Goal: Task Accomplishment & Management: Manage account settings

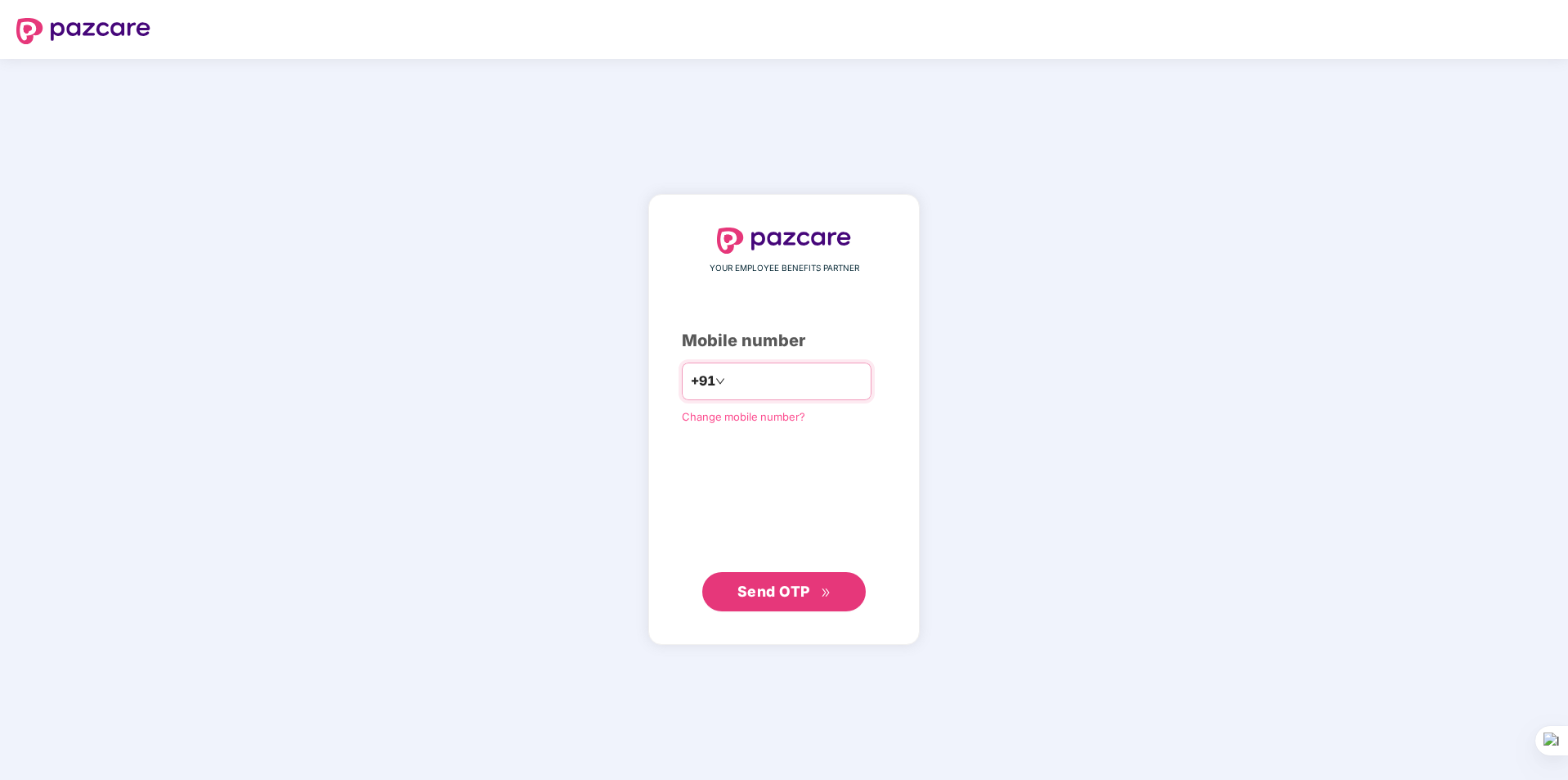
type input "**********"
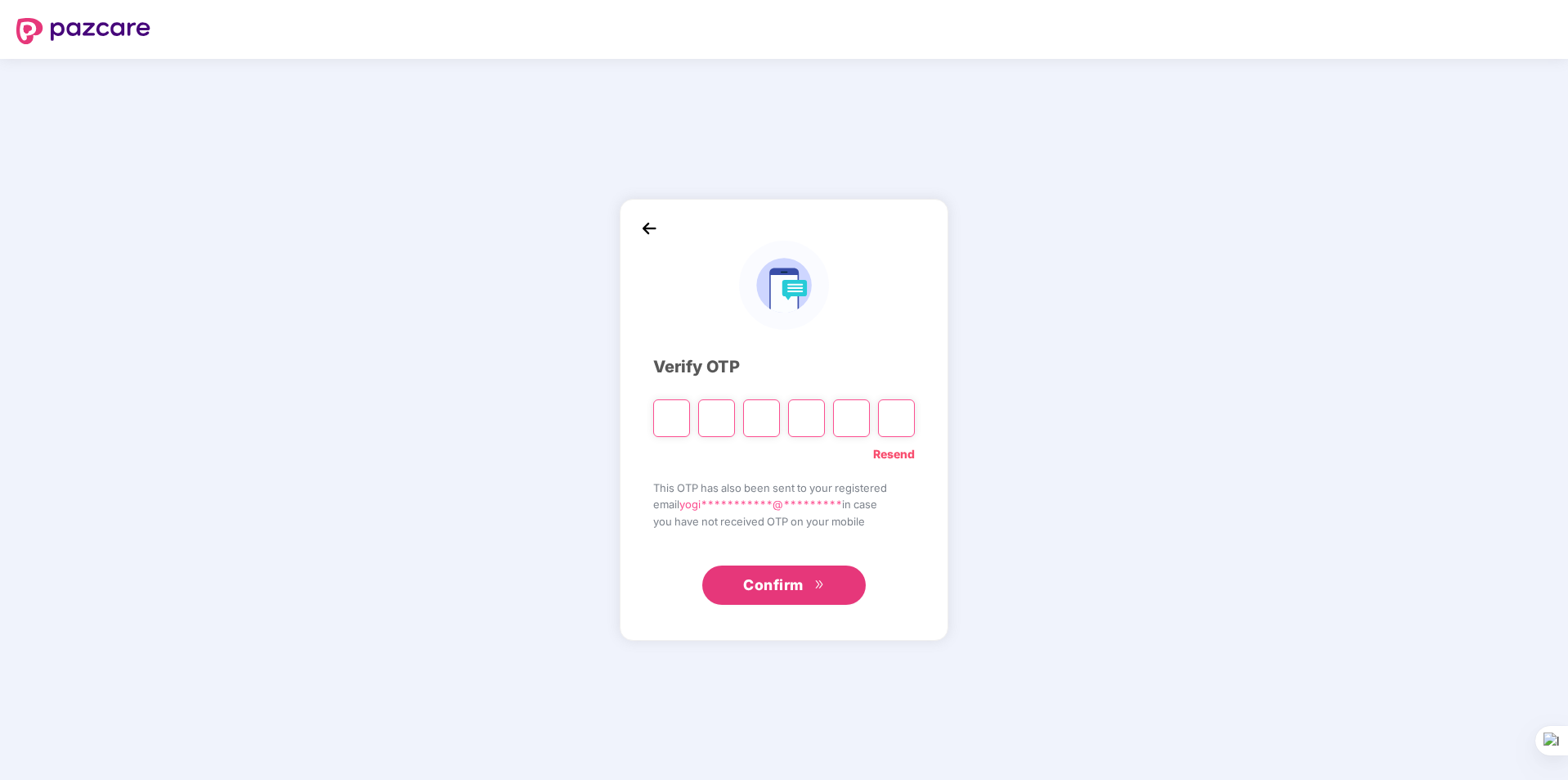
type input "*"
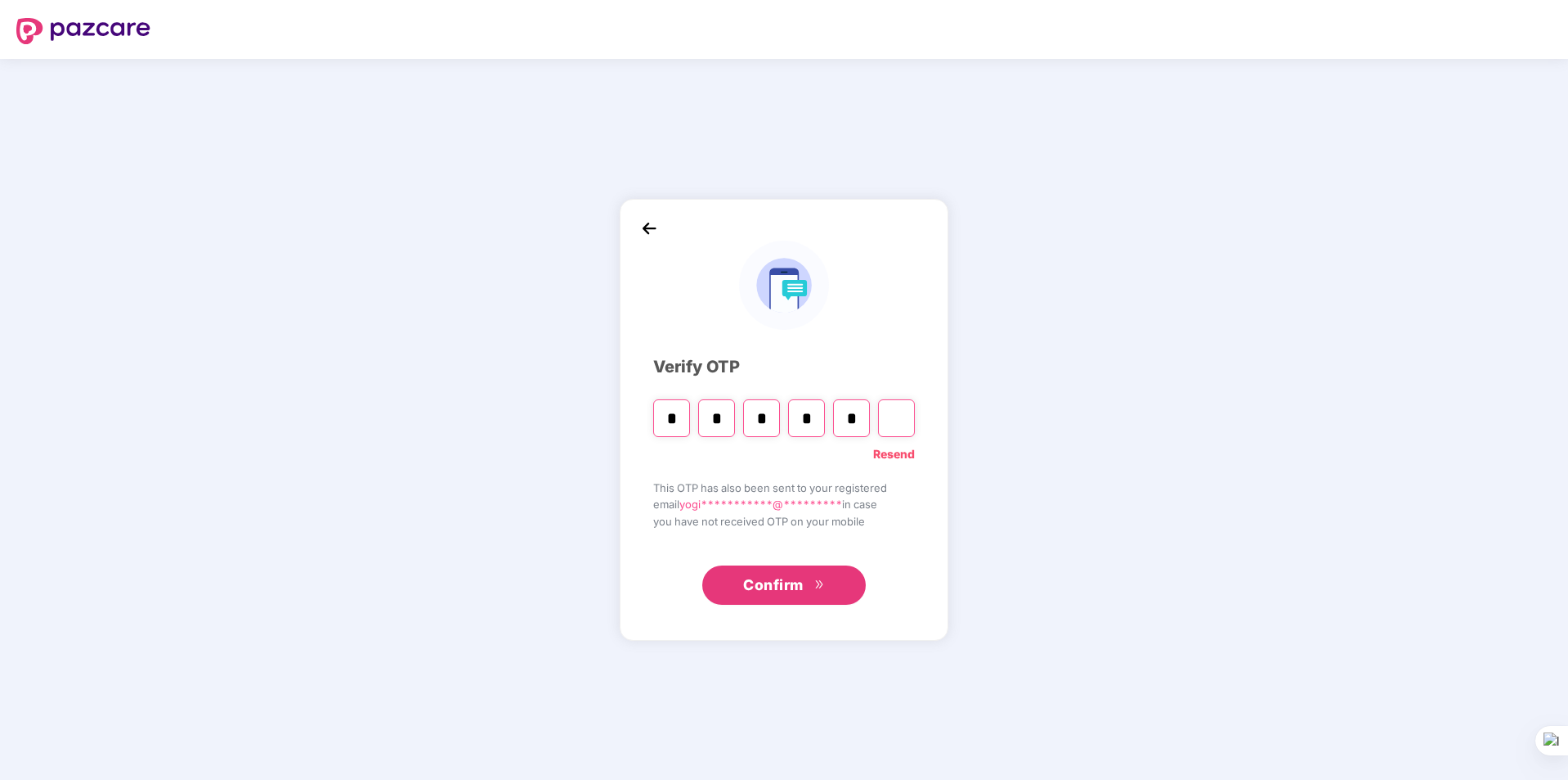
type input "*"
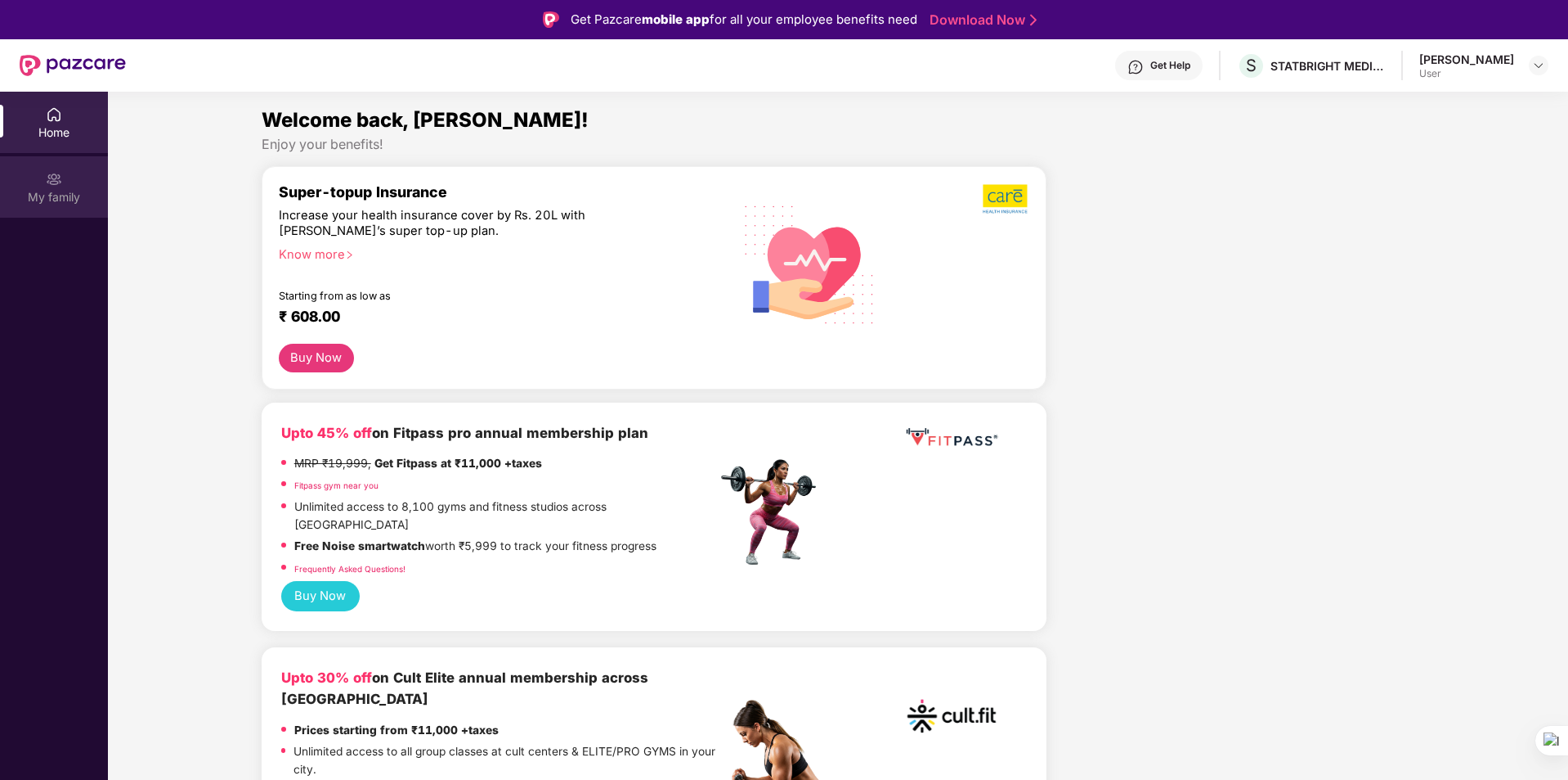
click at [48, 181] on img at bounding box center [54, 179] width 16 height 16
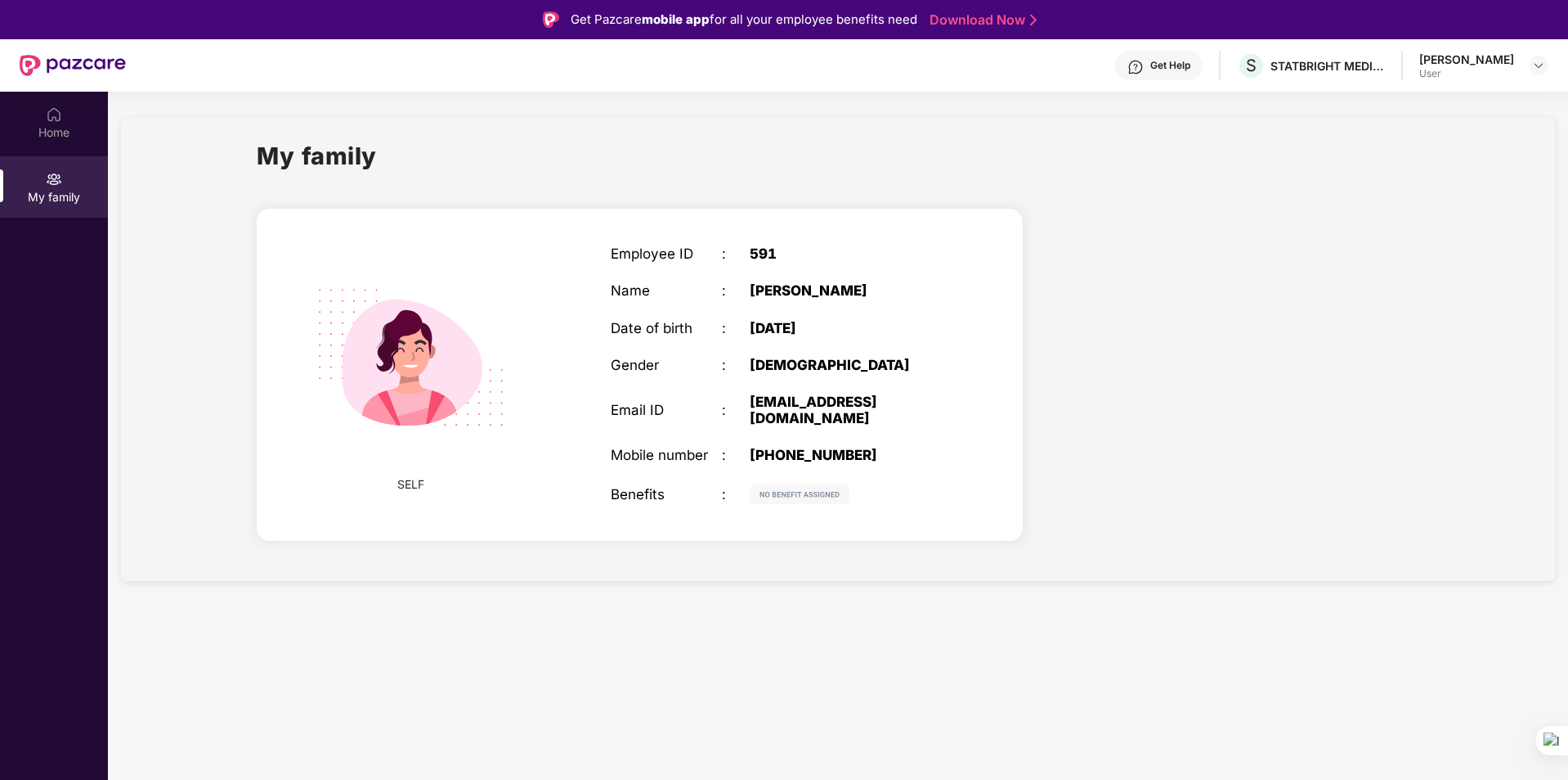
click at [181, 261] on div "My family SELF Employee ID : 591 Name : Jadav Yogita B Date of birth : 12 Jan 1…" at bounding box center [837, 350] width 1434 height 463
click at [792, 498] on img at bounding box center [799, 494] width 100 height 20
click at [948, 22] on link "Download Now" at bounding box center [981, 19] width 102 height 17
click at [39, 125] on div "Home" at bounding box center [54, 133] width 108 height 16
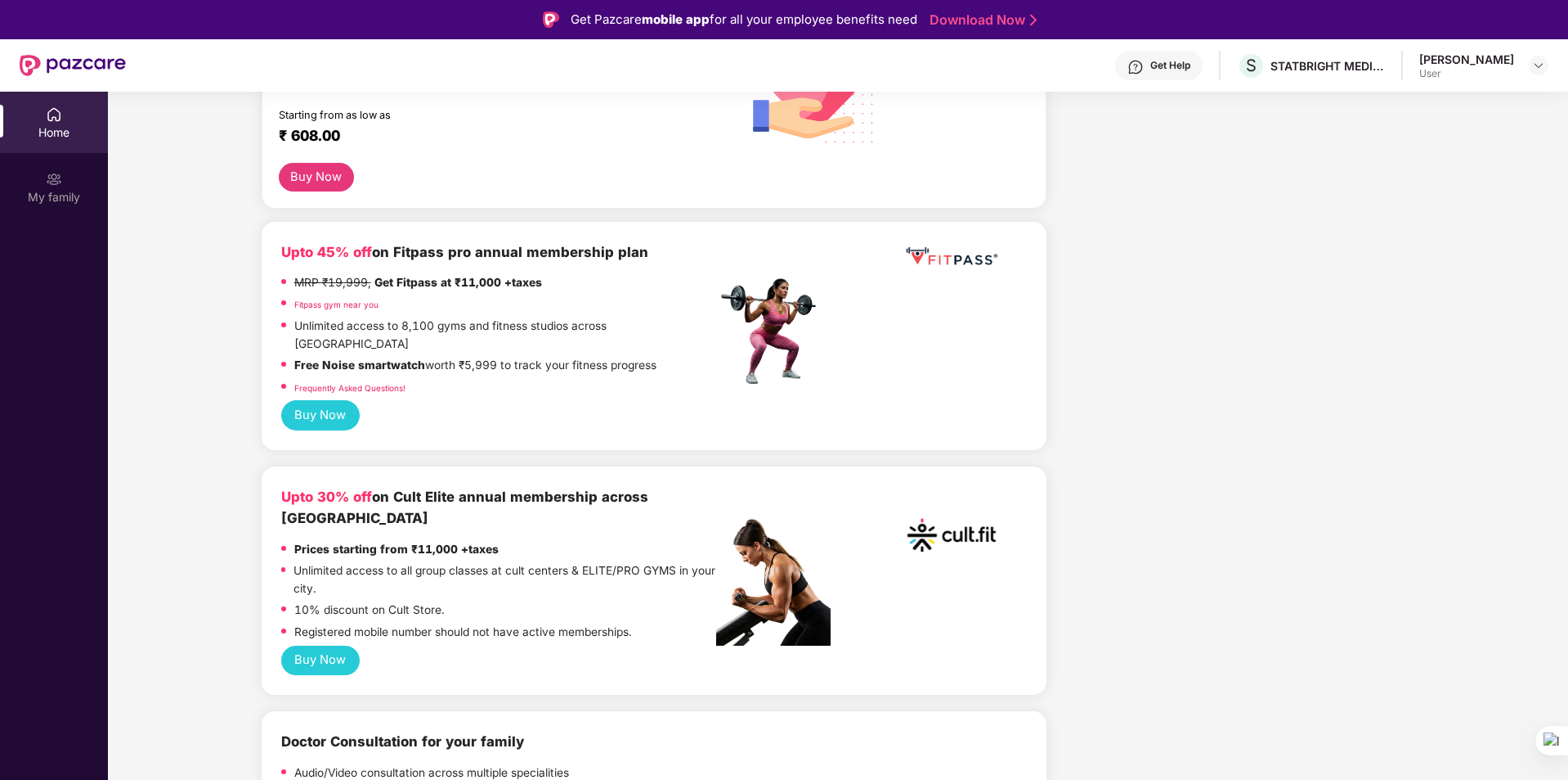
scroll to position [246, 0]
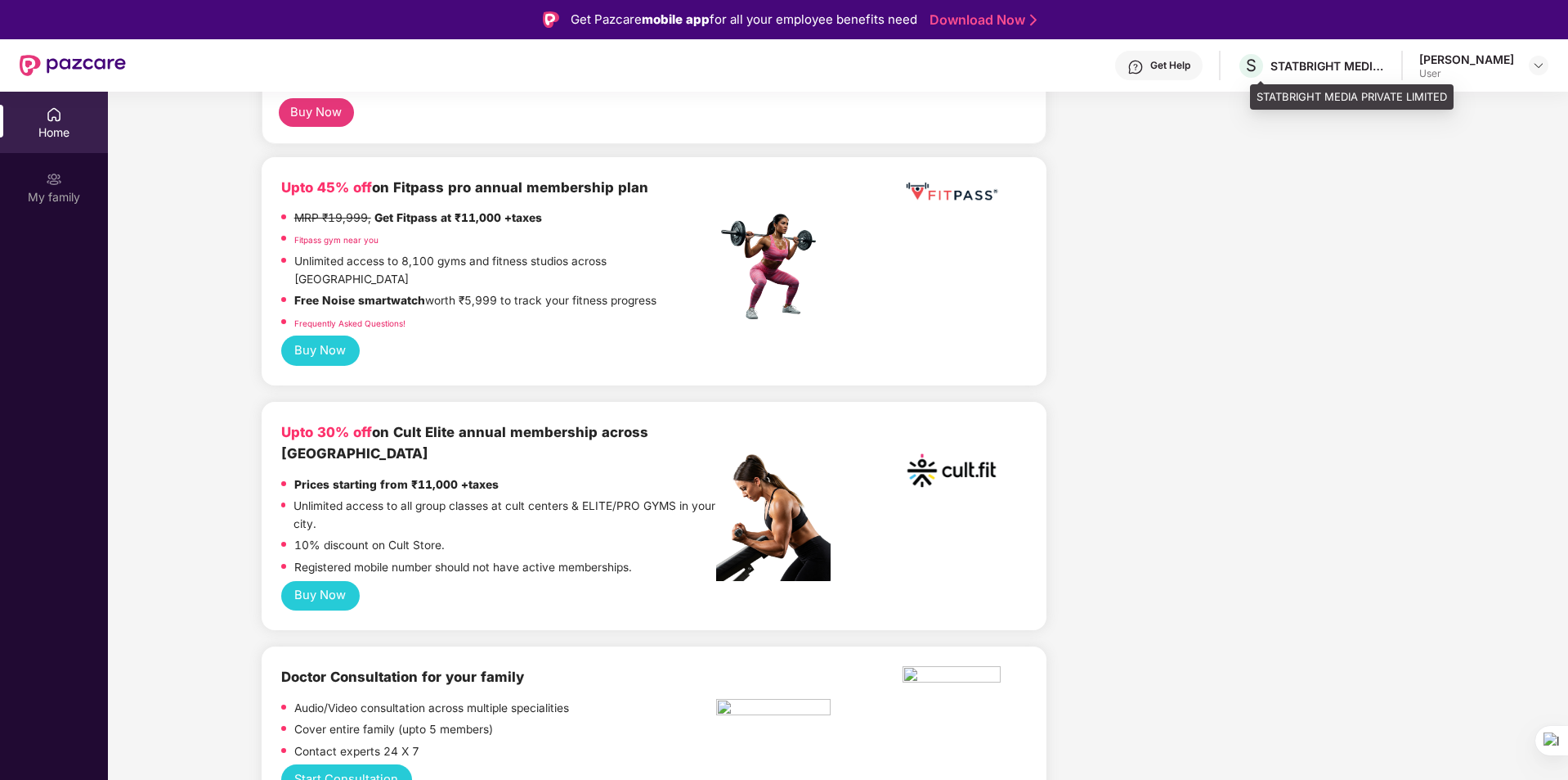
click at [1280, 71] on div "S STATBRIGHT MEDIA PRIVATE LIMITED" at bounding box center [1311, 66] width 148 height 29
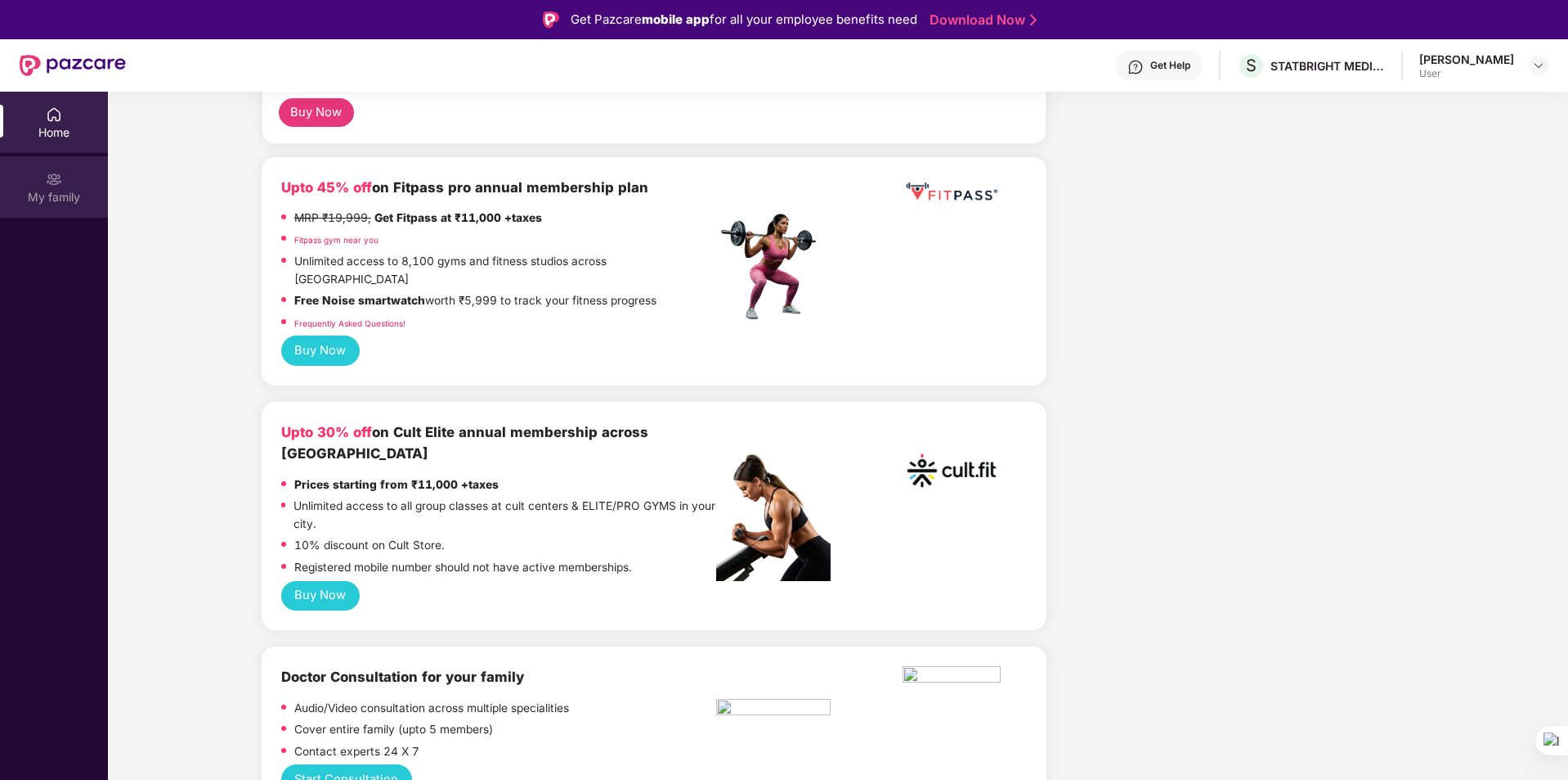
click at [57, 189] on div "My family" at bounding box center [54, 197] width 108 height 16
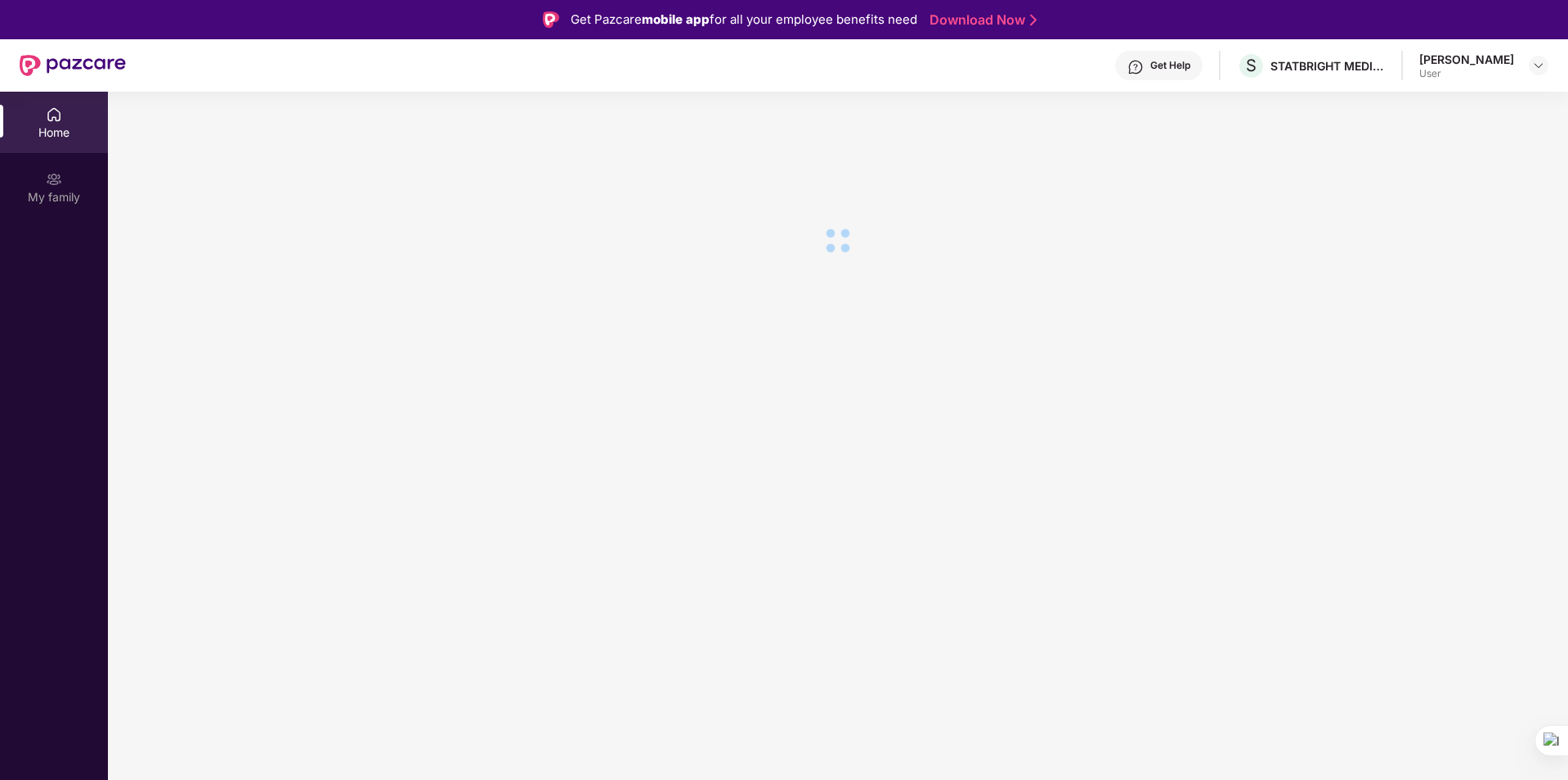
scroll to position [0, 0]
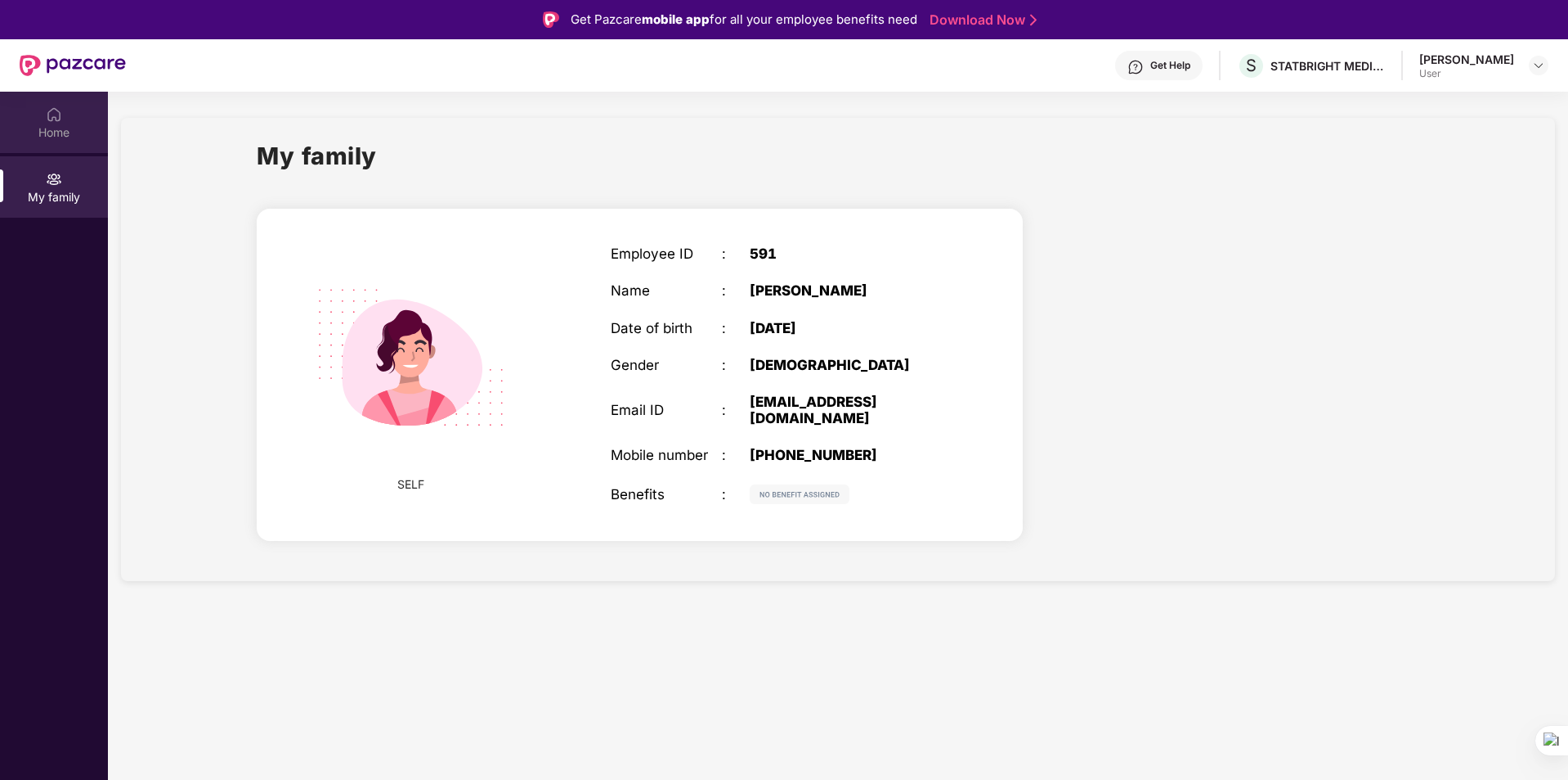
click at [39, 125] on div "Home" at bounding box center [54, 133] width 108 height 16
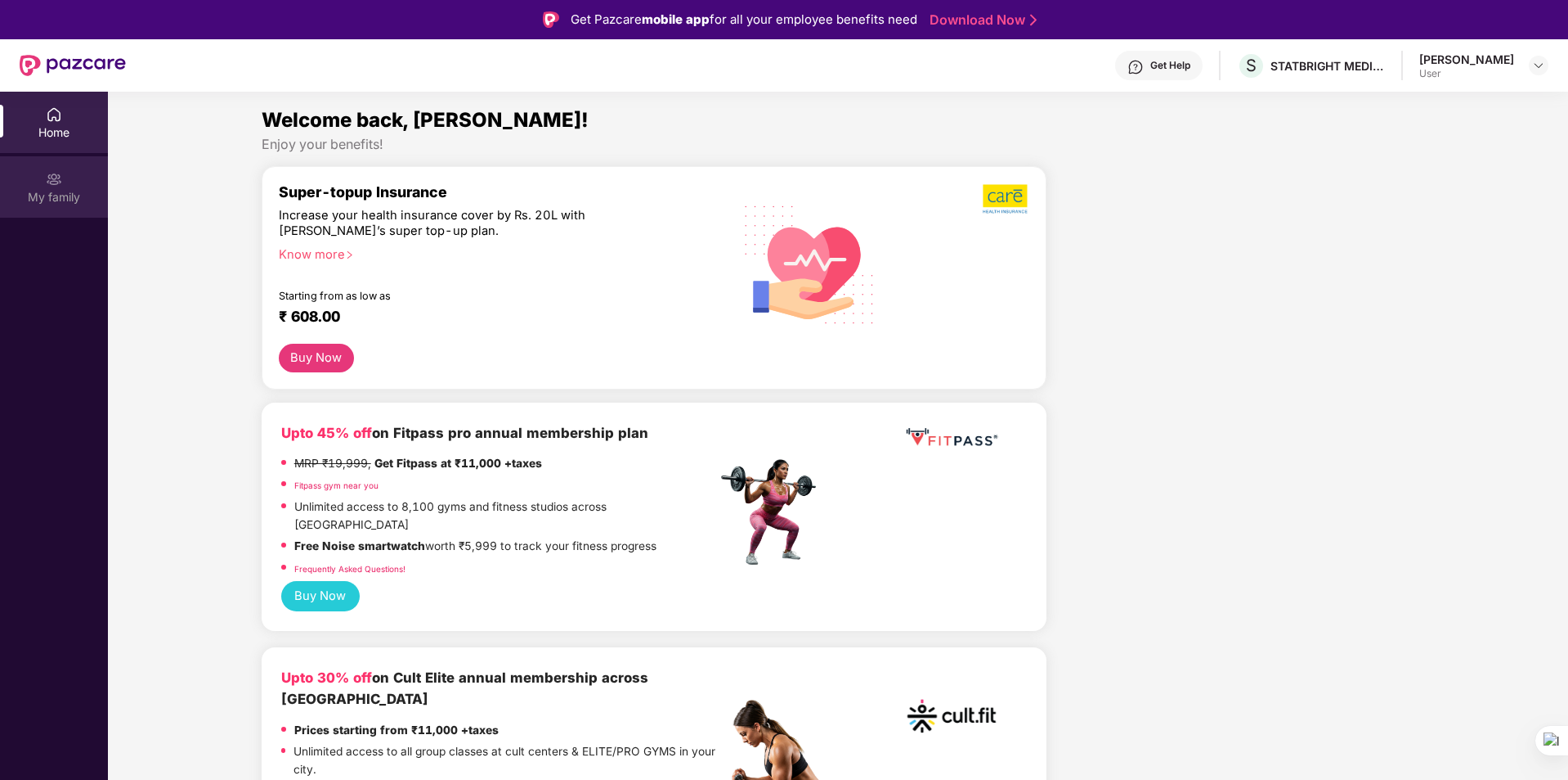
click at [59, 179] on img at bounding box center [54, 179] width 16 height 16
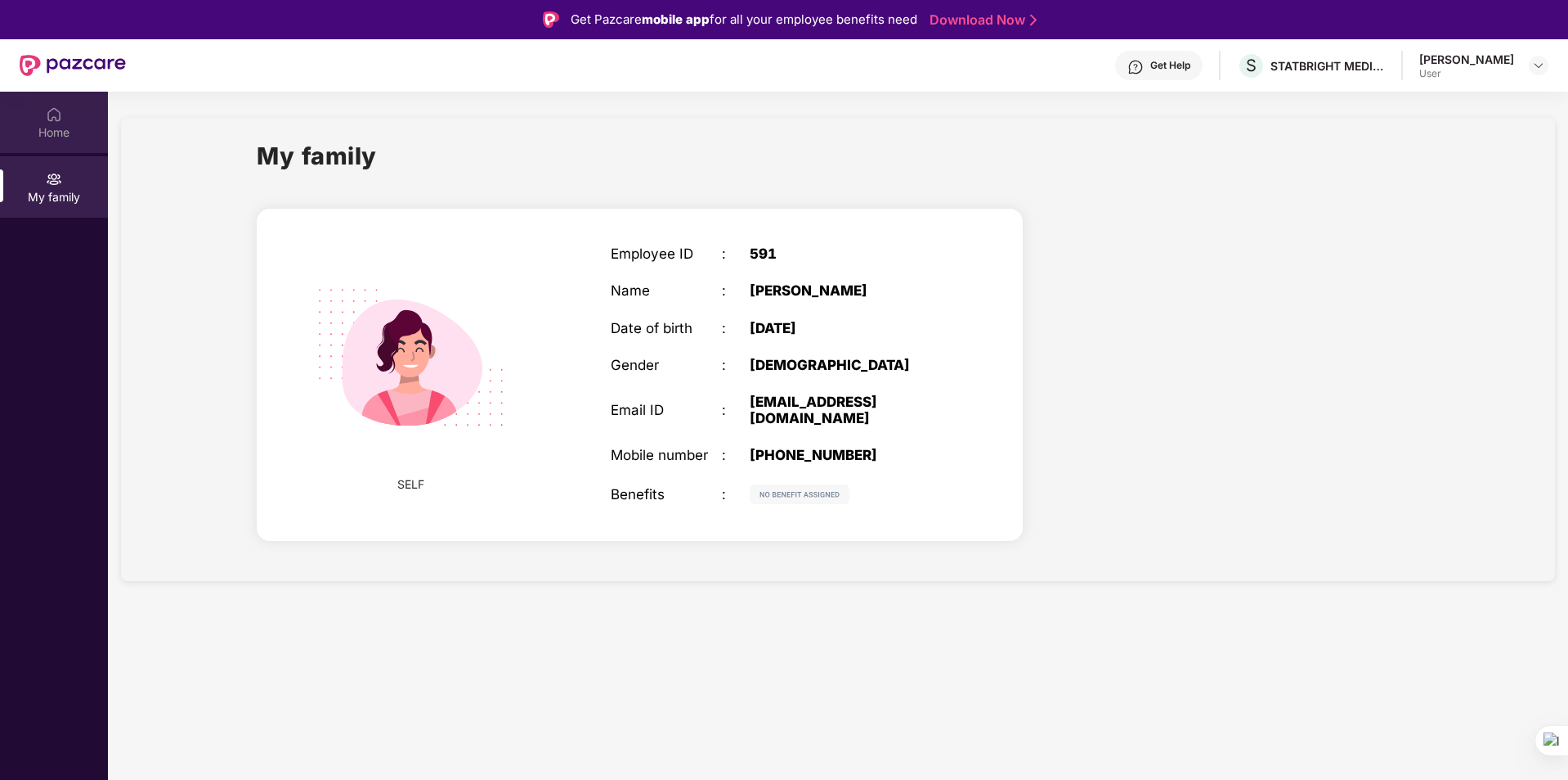
click at [61, 111] on img at bounding box center [54, 115] width 16 height 16
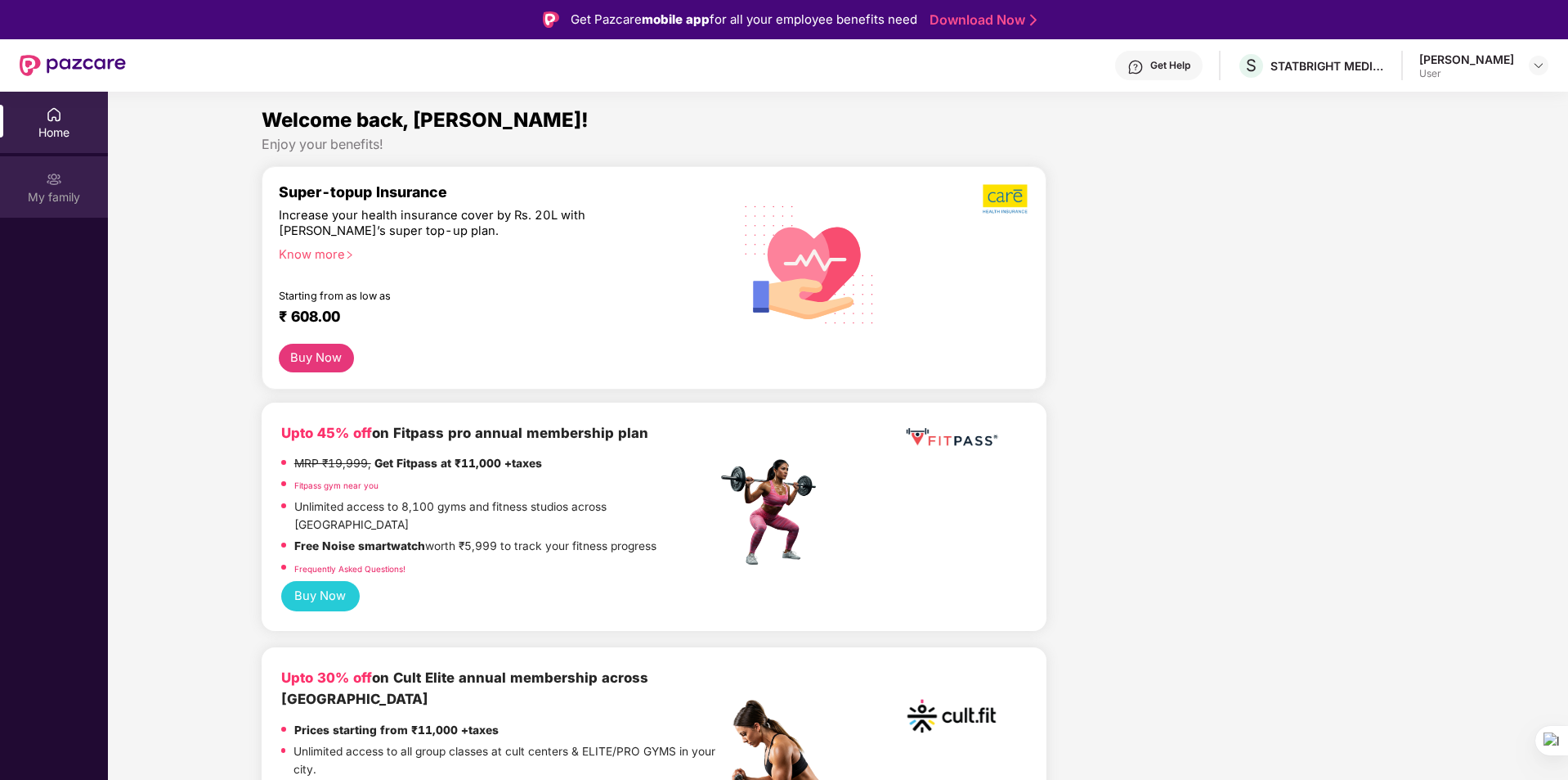
click at [69, 202] on div "My family" at bounding box center [54, 197] width 108 height 16
